Goal: Task Accomplishment & Management: Complete application form

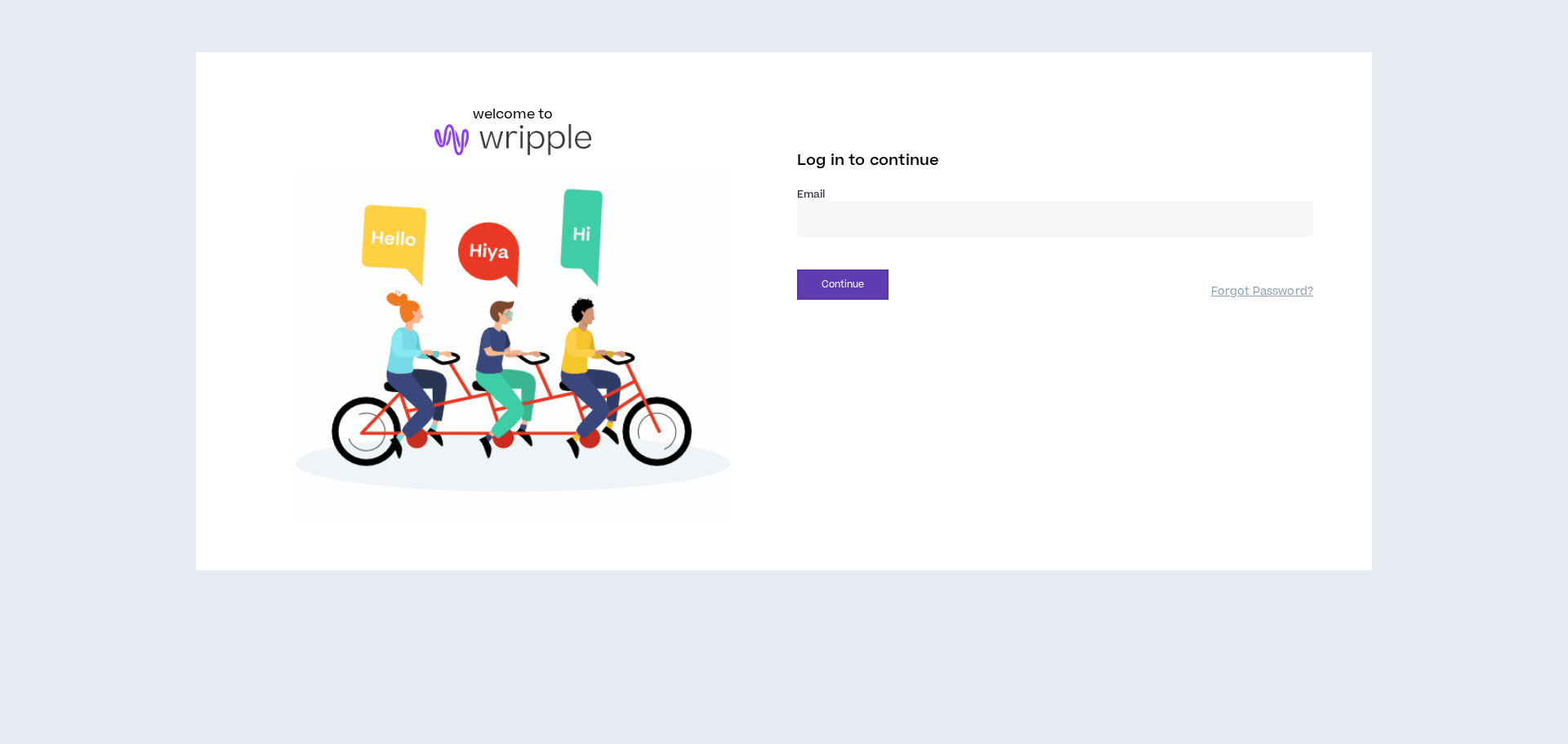
click at [854, 226] on input "email" at bounding box center [1055, 219] width 516 height 35
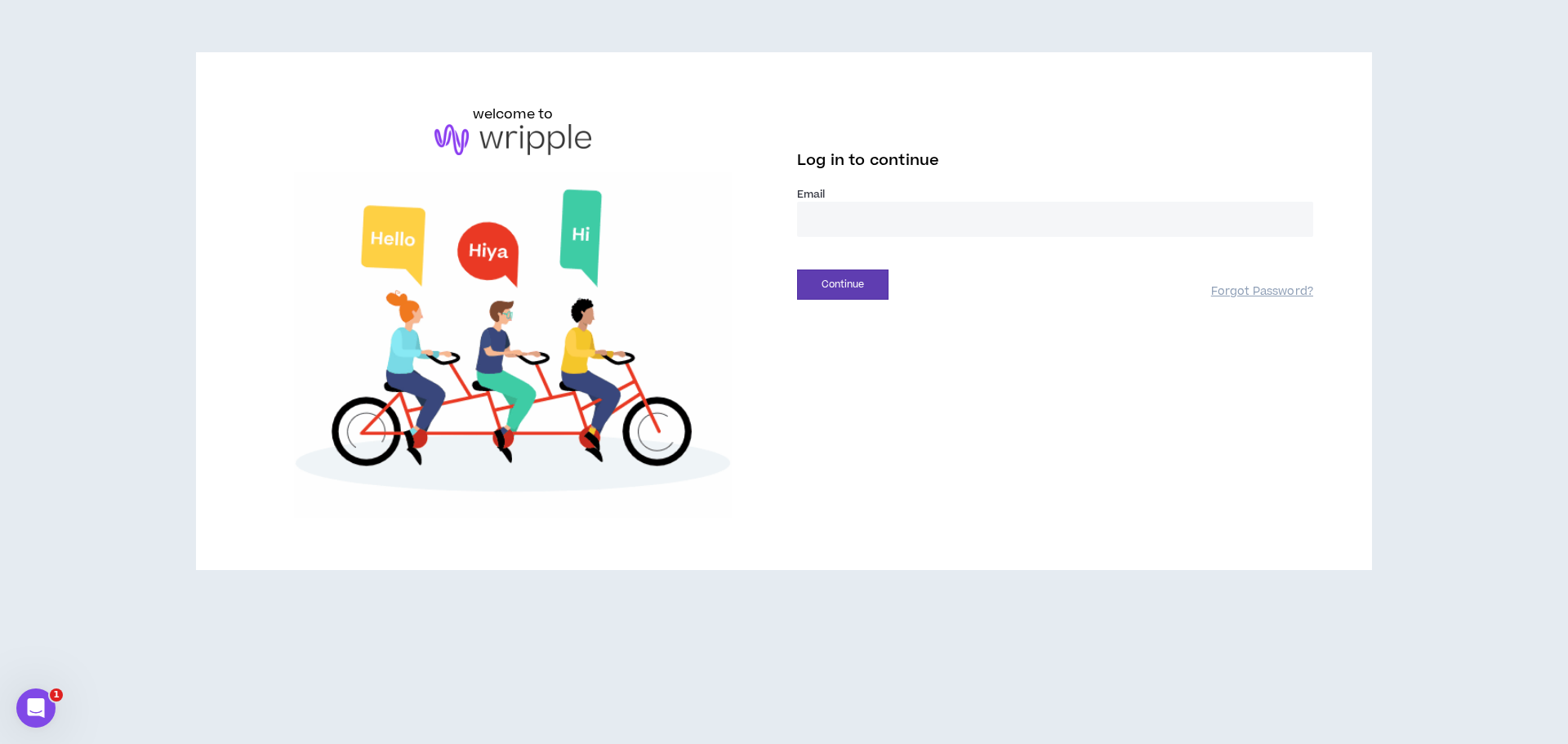
type input "**********"
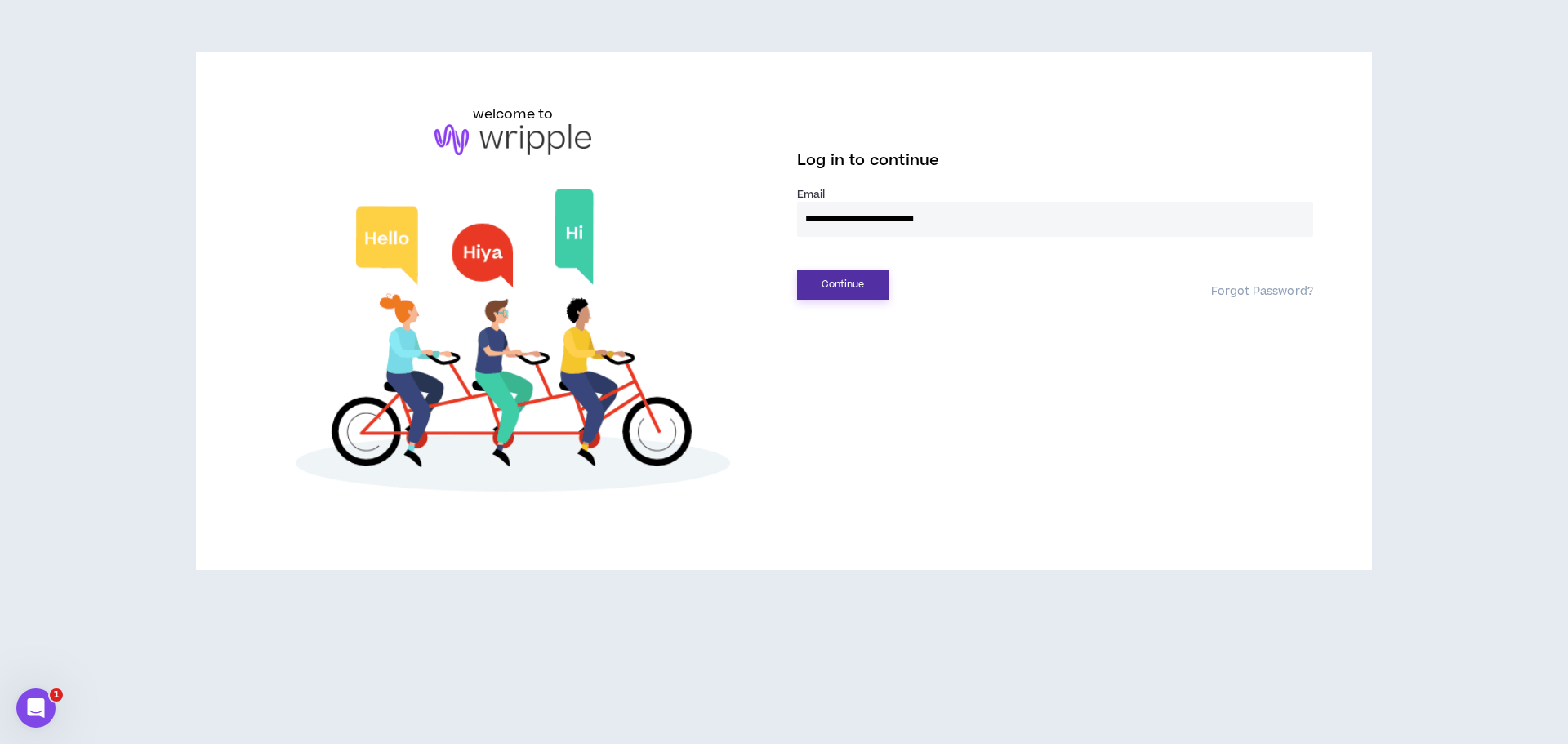
click at [873, 288] on button "Continue" at bounding box center [843, 284] width 92 height 30
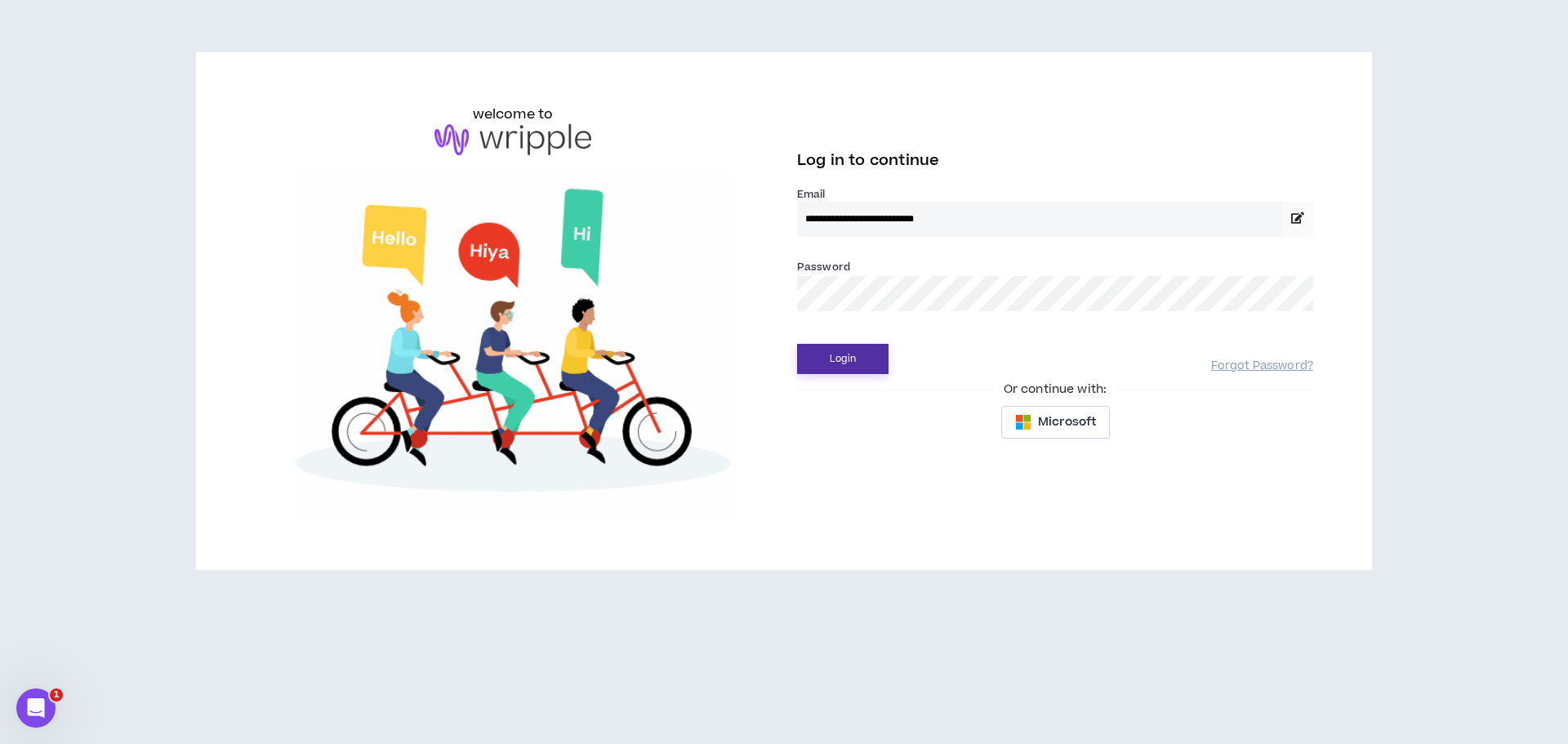
click at [859, 358] on button "Login" at bounding box center [843, 359] width 92 height 30
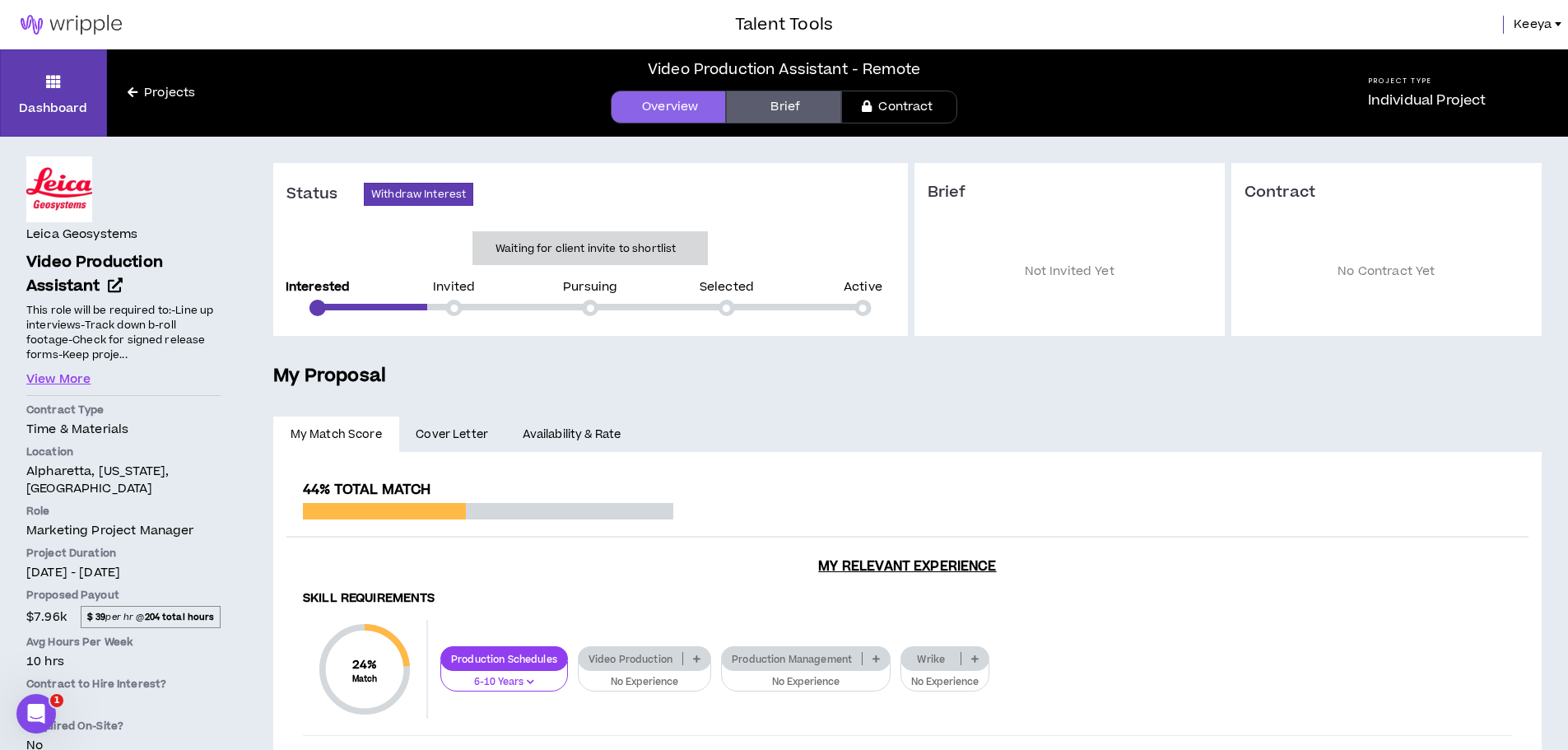
click at [464, 430] on span "Cover Letter" at bounding box center [451, 435] width 72 height 18
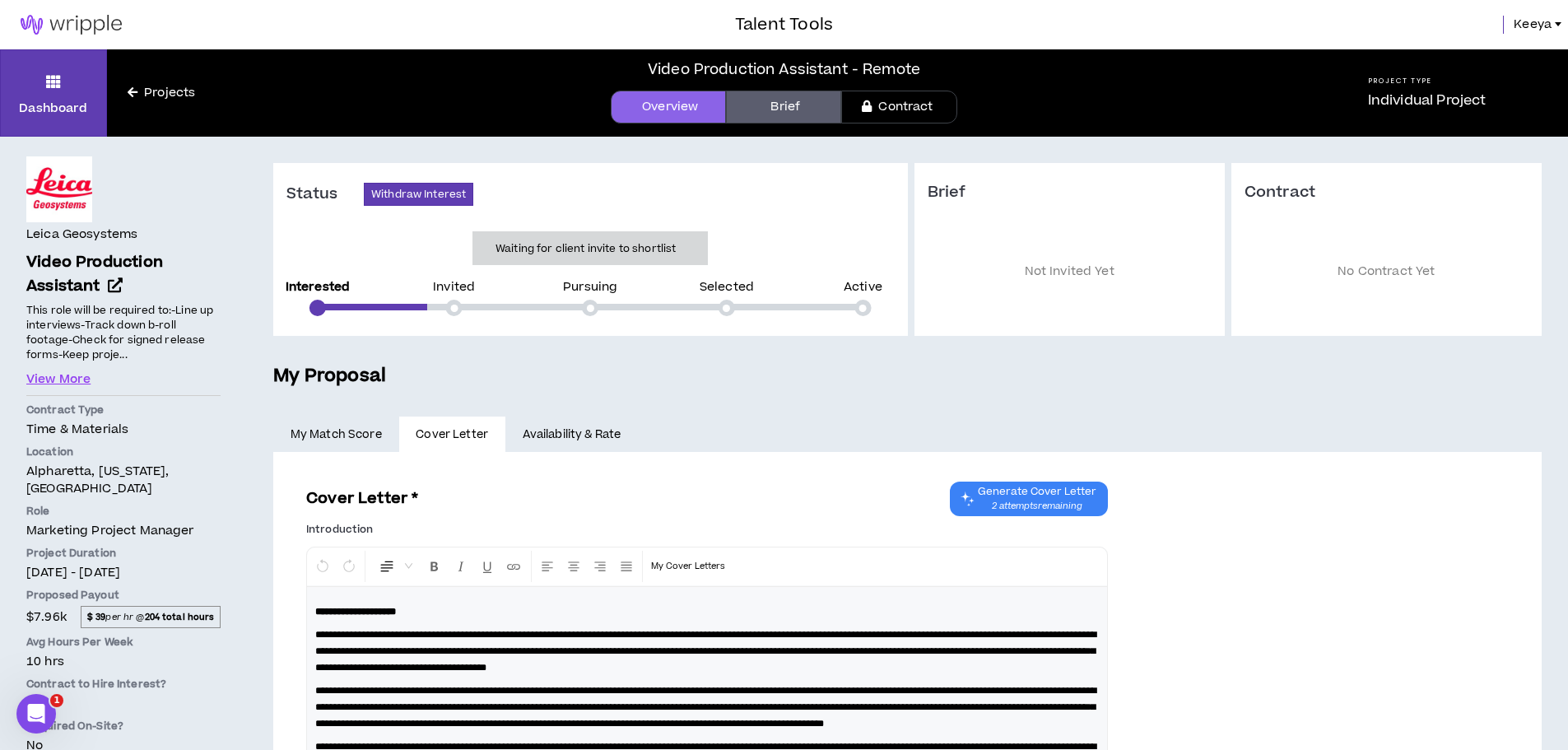
click at [546, 422] on link "Availability & Rate" at bounding box center [571, 435] width 133 height 37
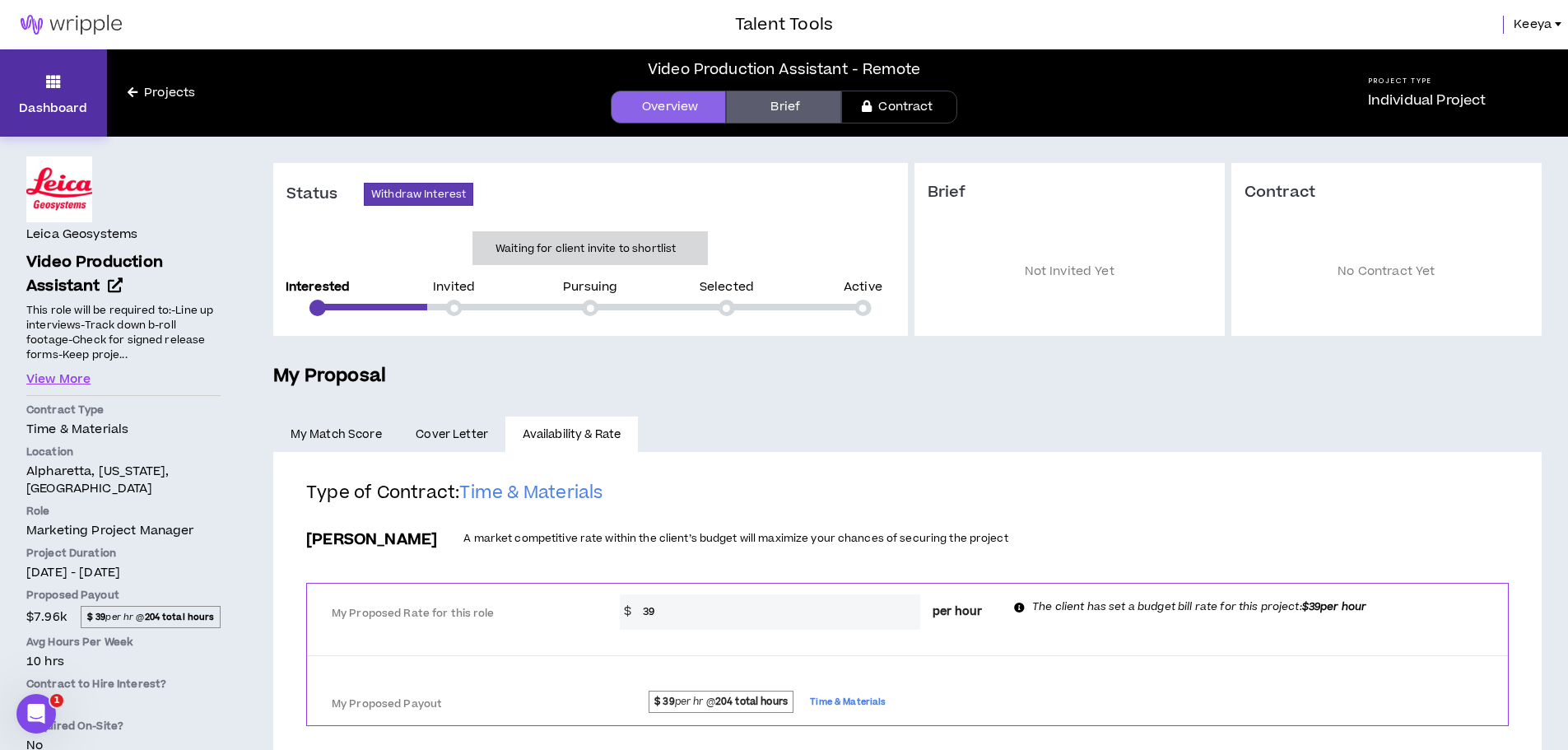
click at [67, 93] on link "Dashboard" at bounding box center [53, 92] width 107 height 87
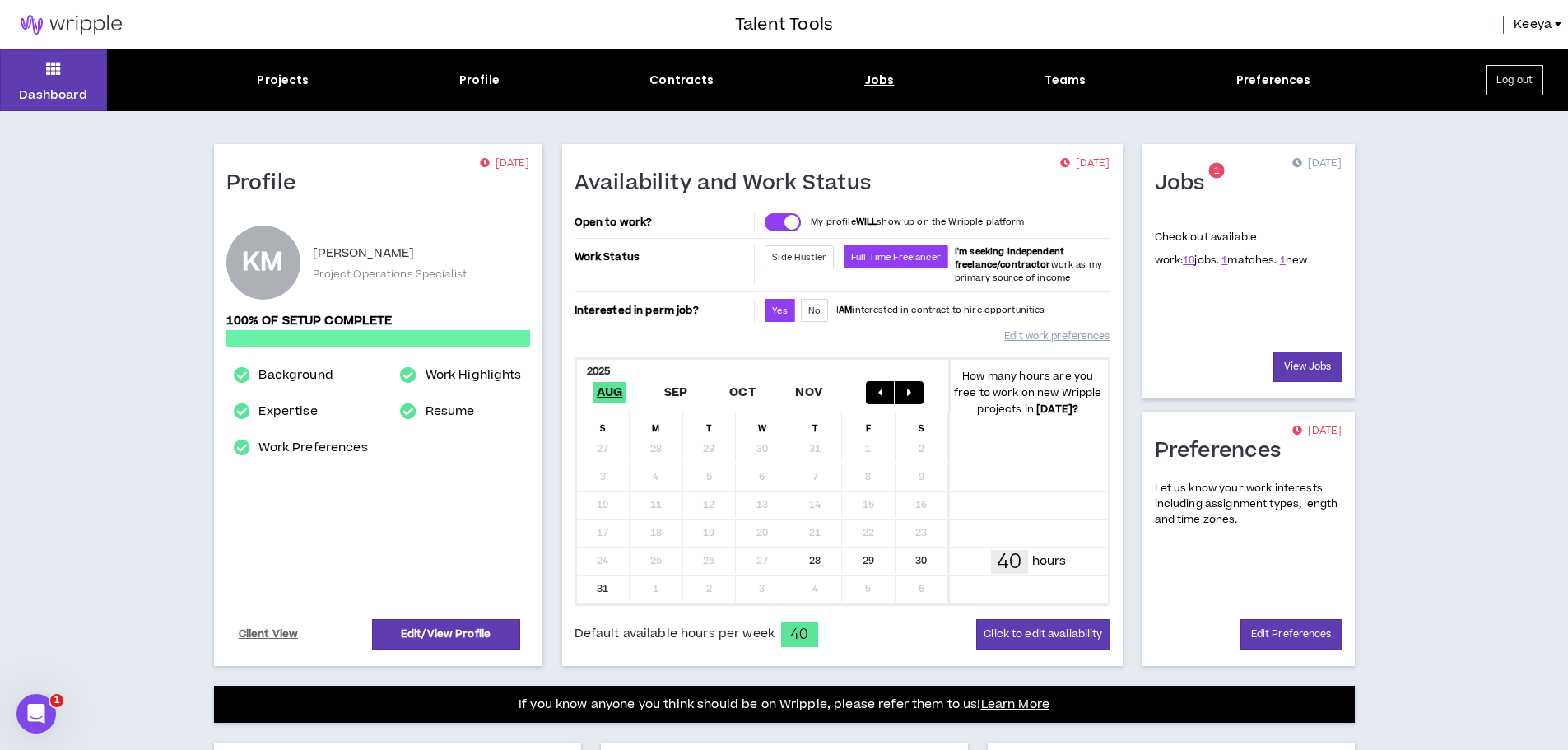
click at [873, 83] on div "Jobs" at bounding box center [879, 80] width 30 height 17
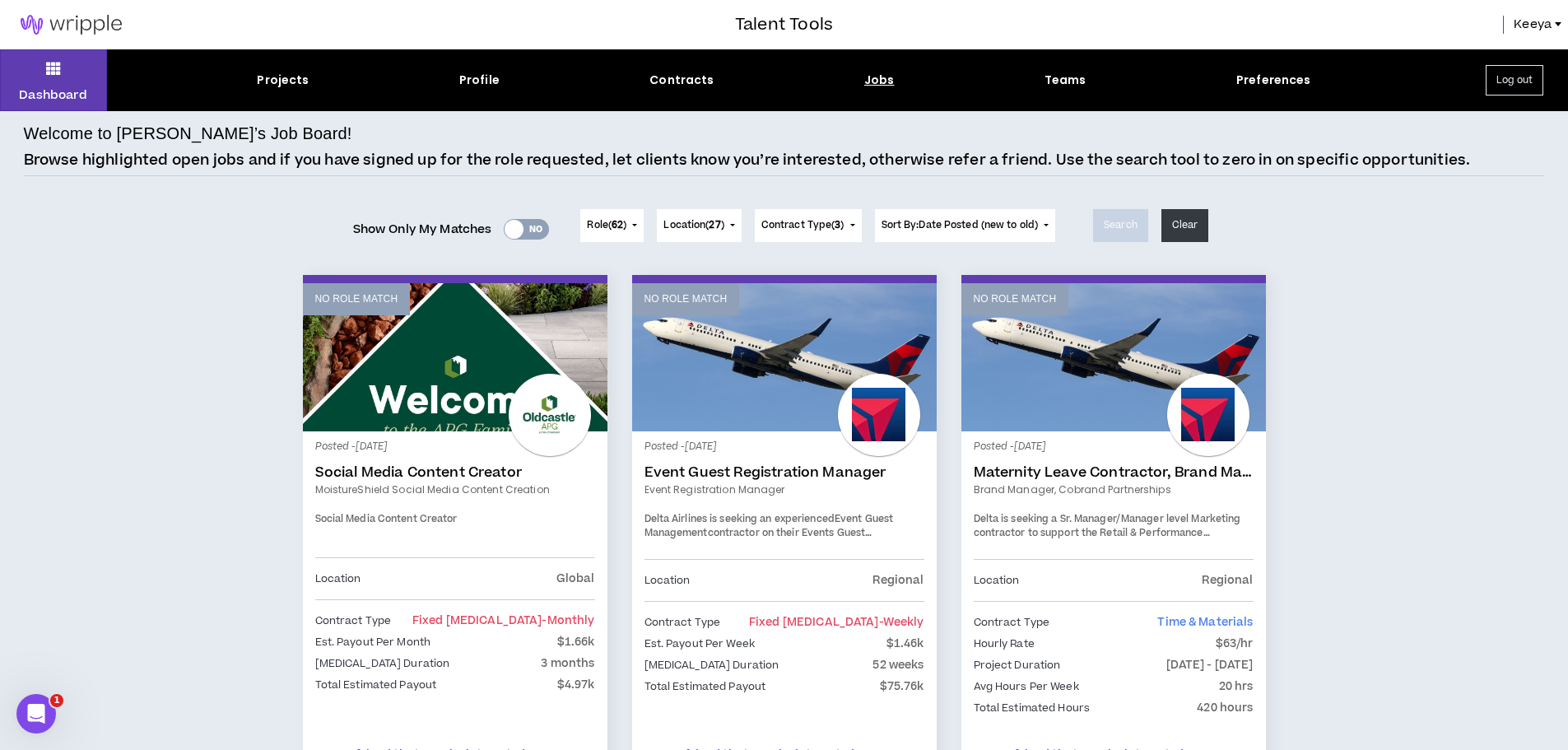
click at [759, 543] on div "Posted - [DATE] Event Guest Registration Manager Event Registration Manager Del…" at bounding box center [784, 502] width 280 height 115
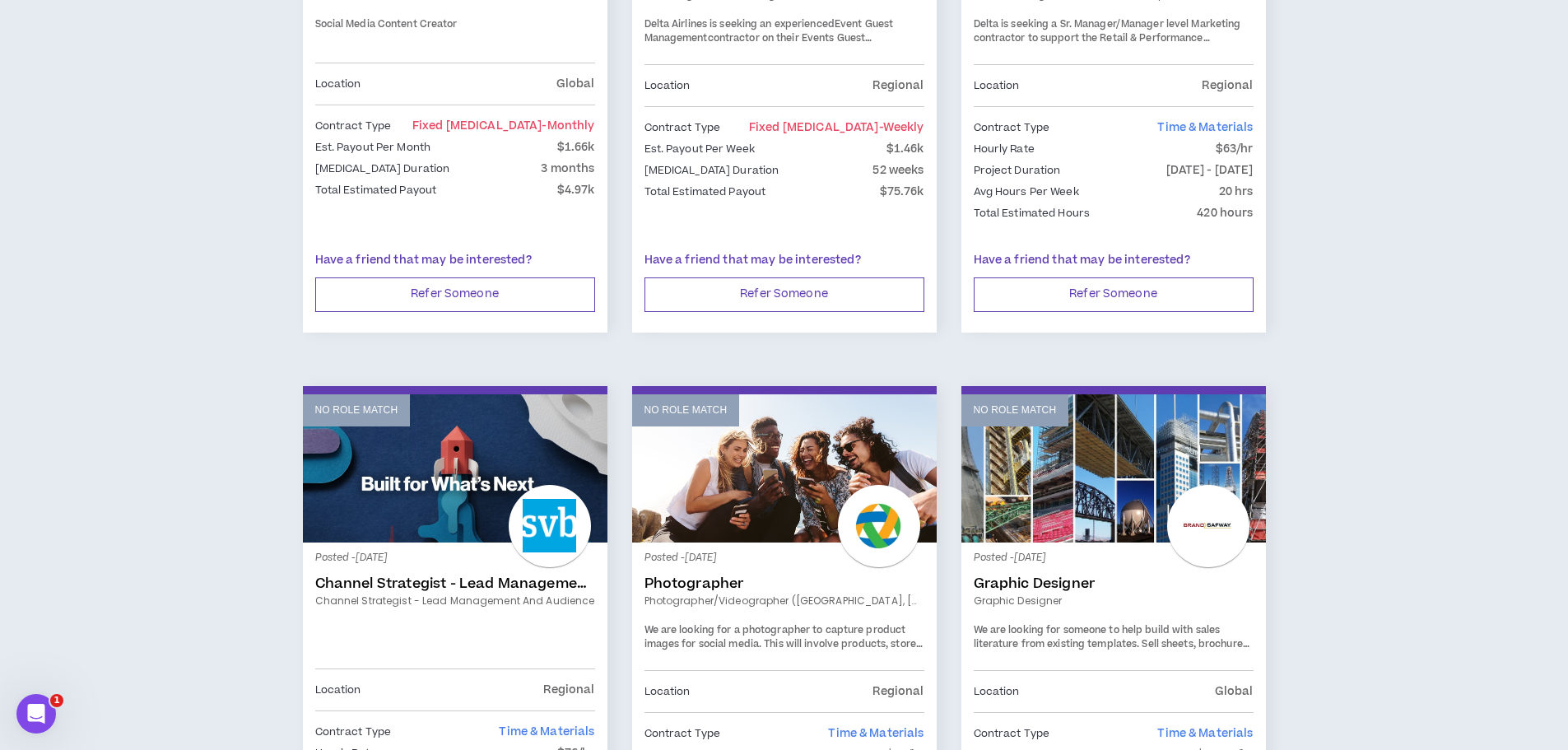
scroll to position [350, 0]
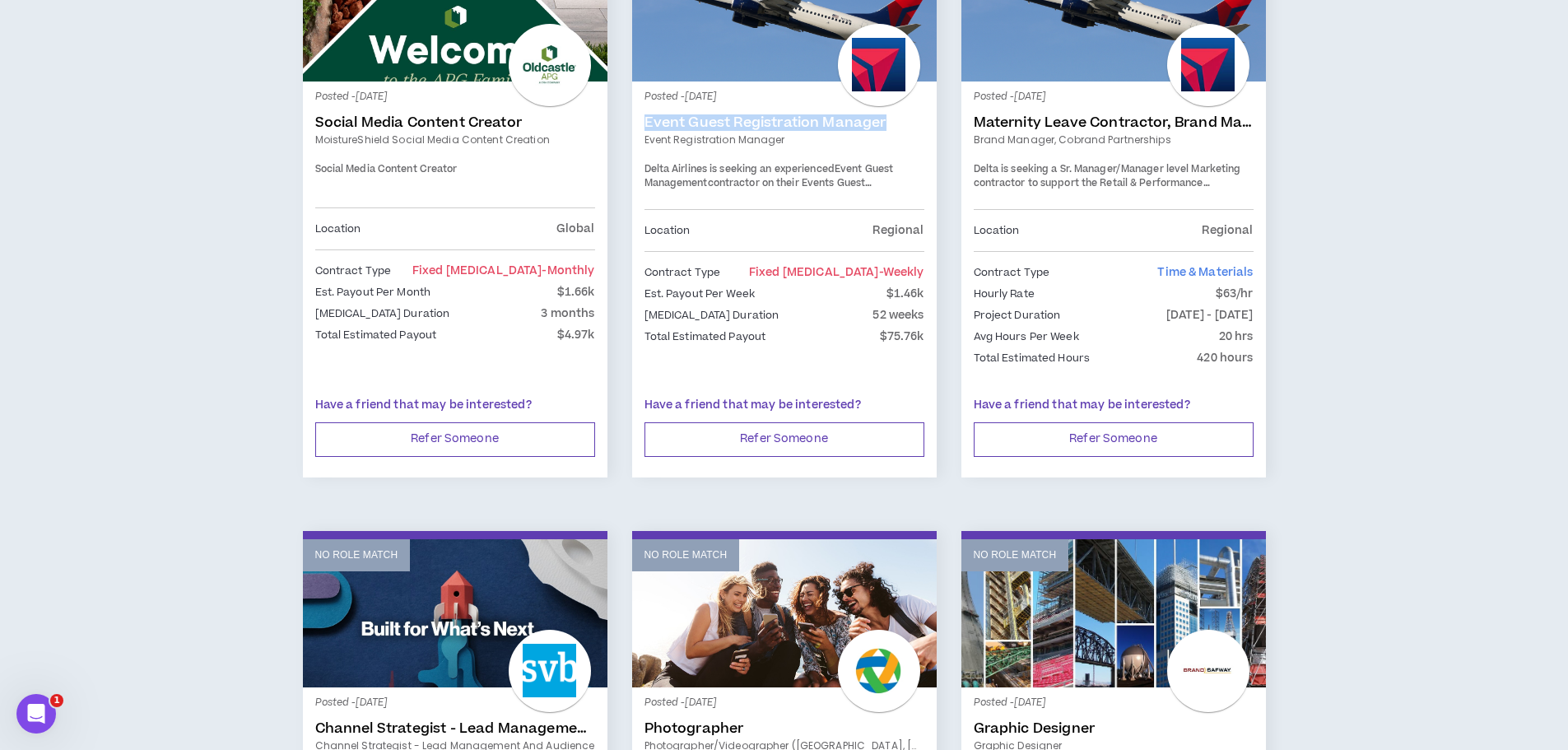
drag, startPoint x: 642, startPoint y: 125, endPoint x: 898, endPoint y: 126, distance: 256.0
click at [898, 126] on div "Posted - [DATE] Event Guest Registration Manager Event Registration Manager Del…" at bounding box center [784, 228] width 305 height 293
copy link "Event Guest Registration Manager"
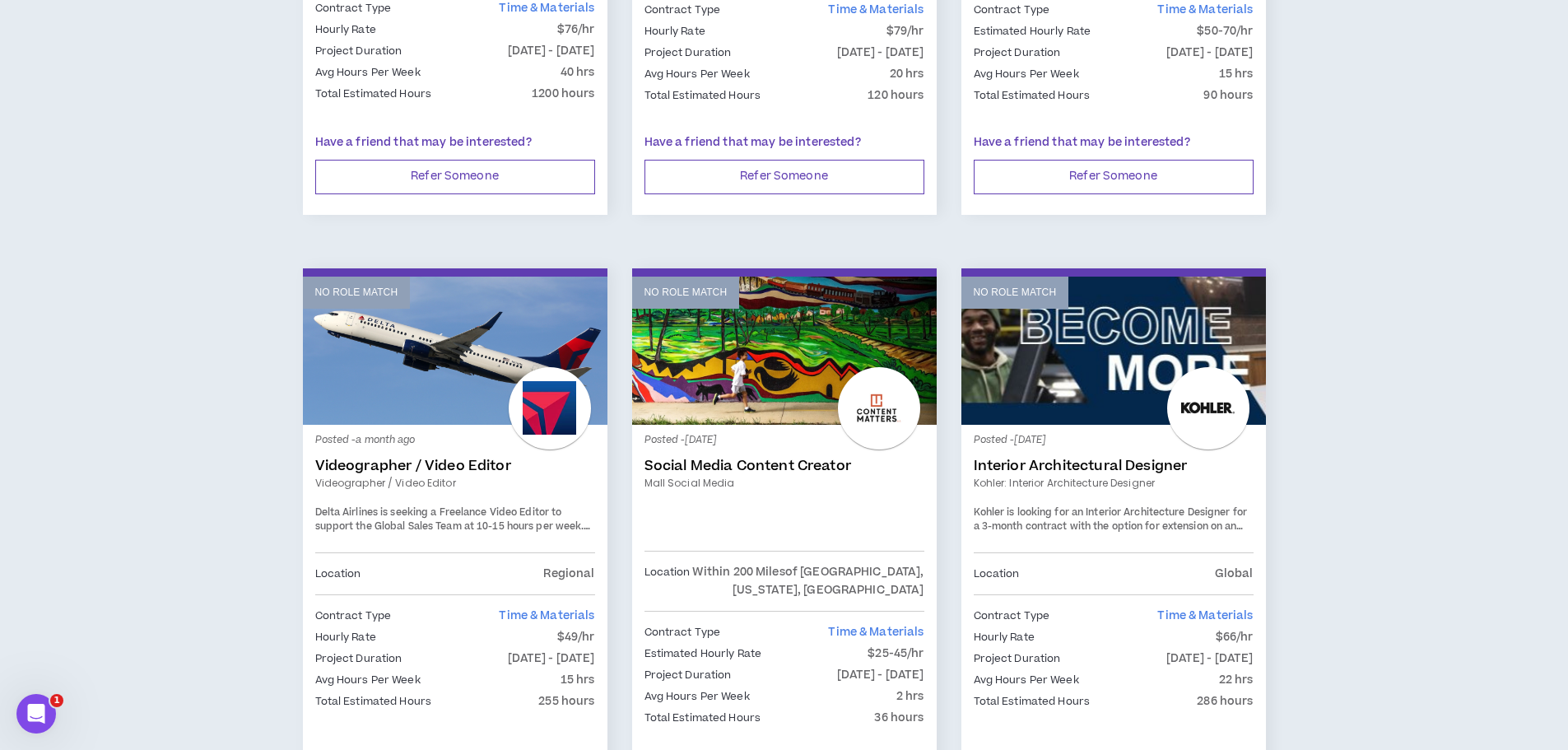
scroll to position [1338, 0]
